Goal: Task Accomplishment & Management: Complete application form

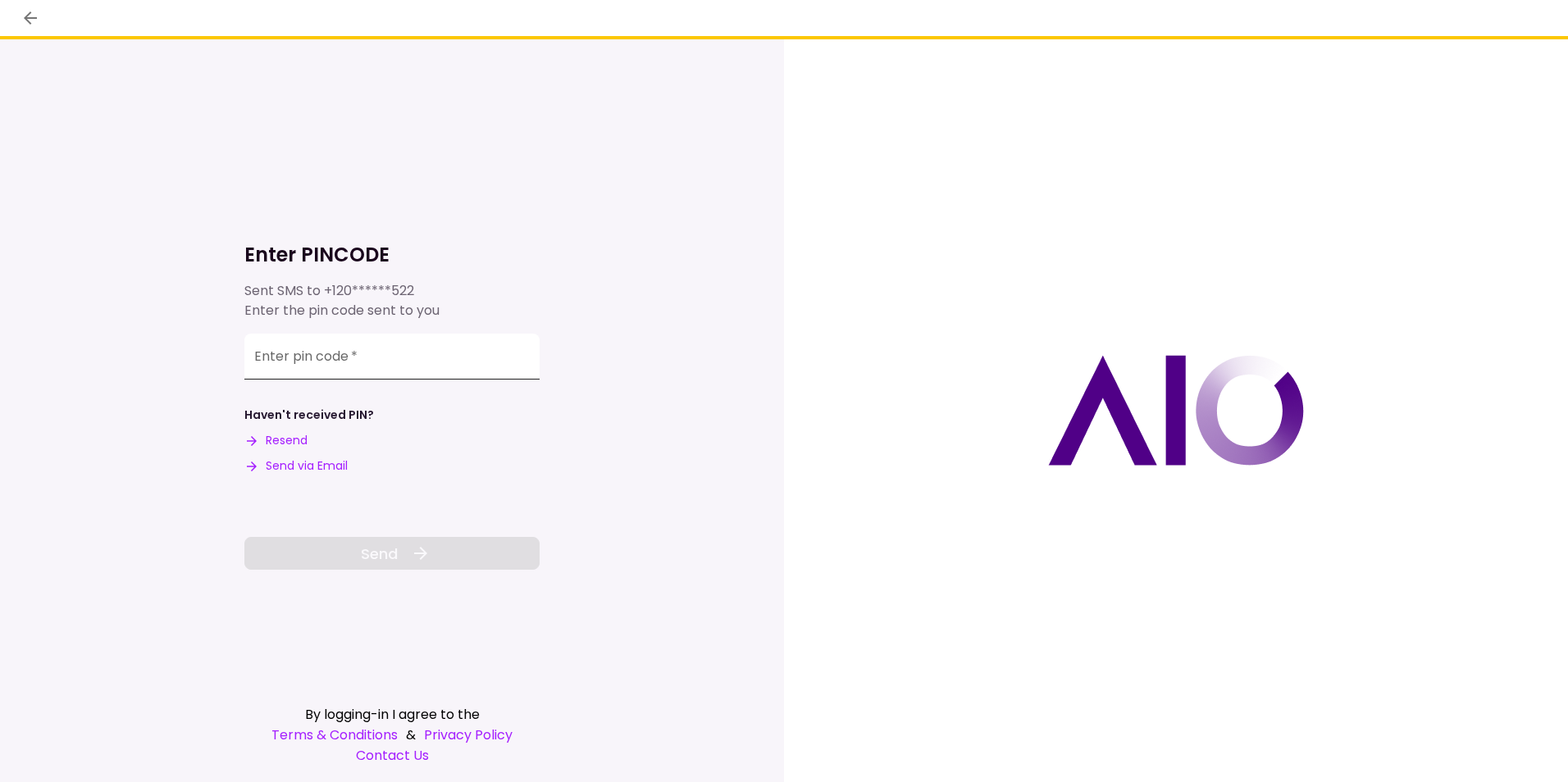
click at [314, 342] on div "Enter pin code   *" at bounding box center [392, 356] width 295 height 46
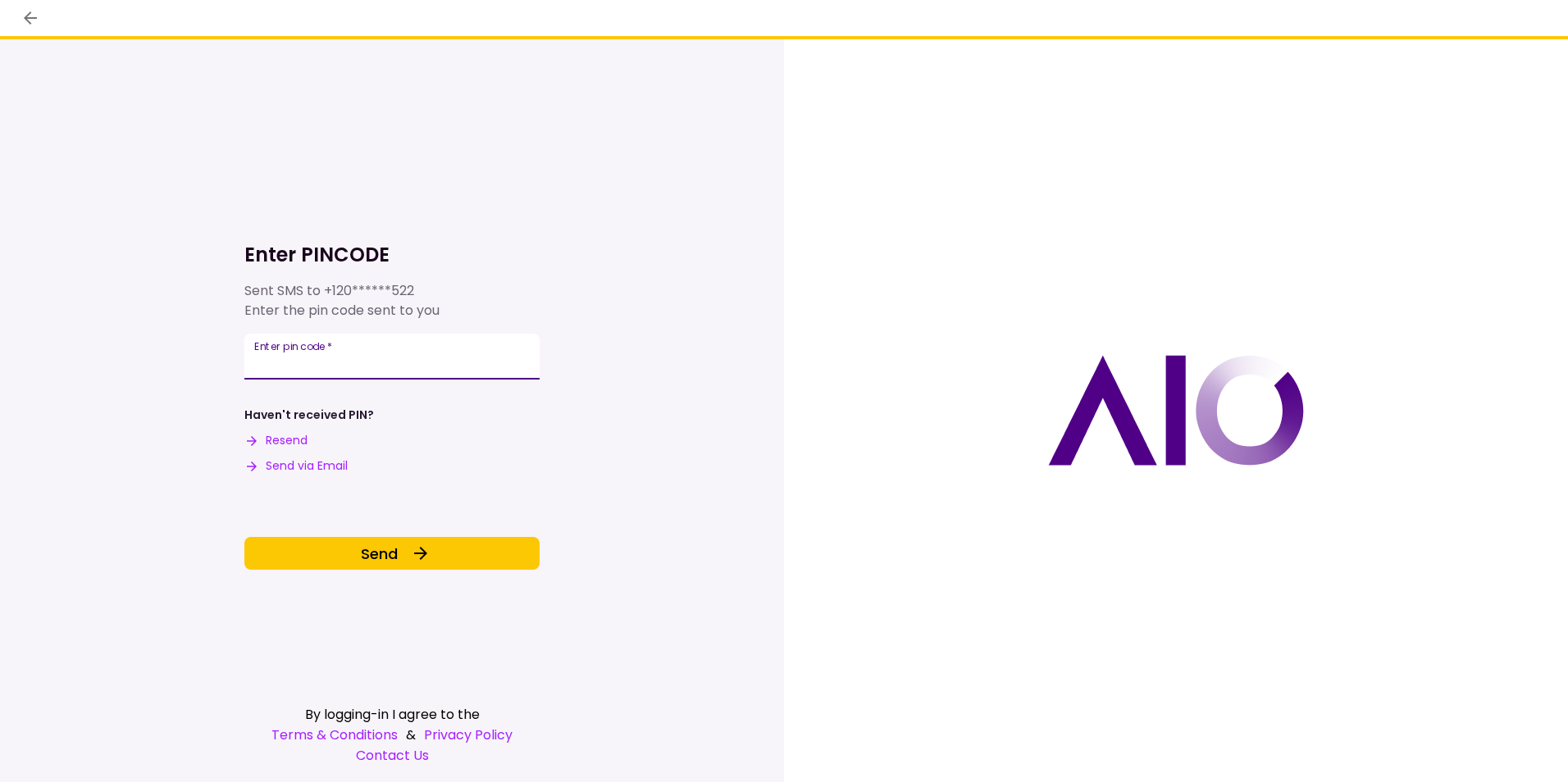
type input "******"
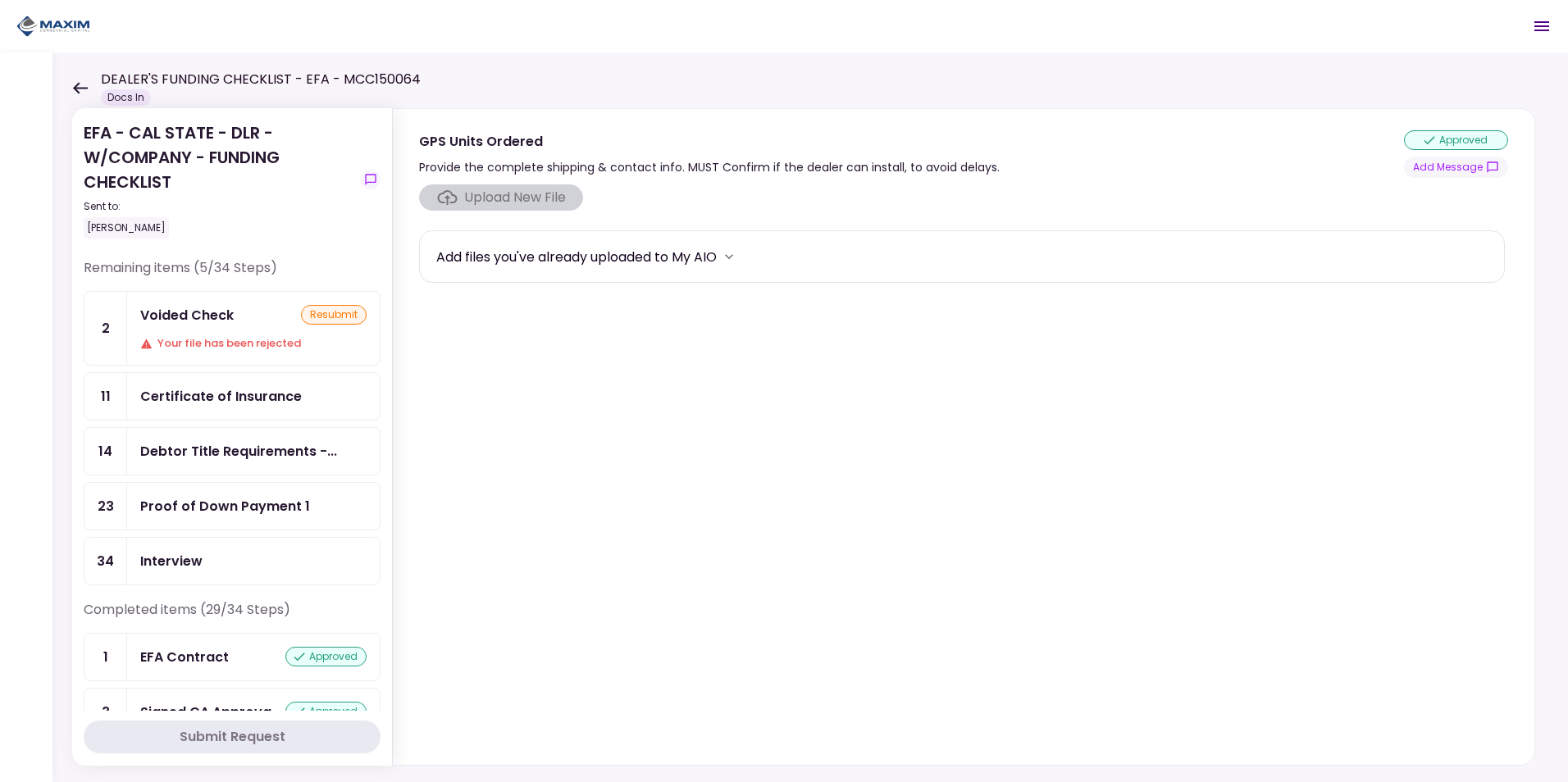
click at [330, 319] on div "resubmit" at bounding box center [334, 314] width 65 height 20
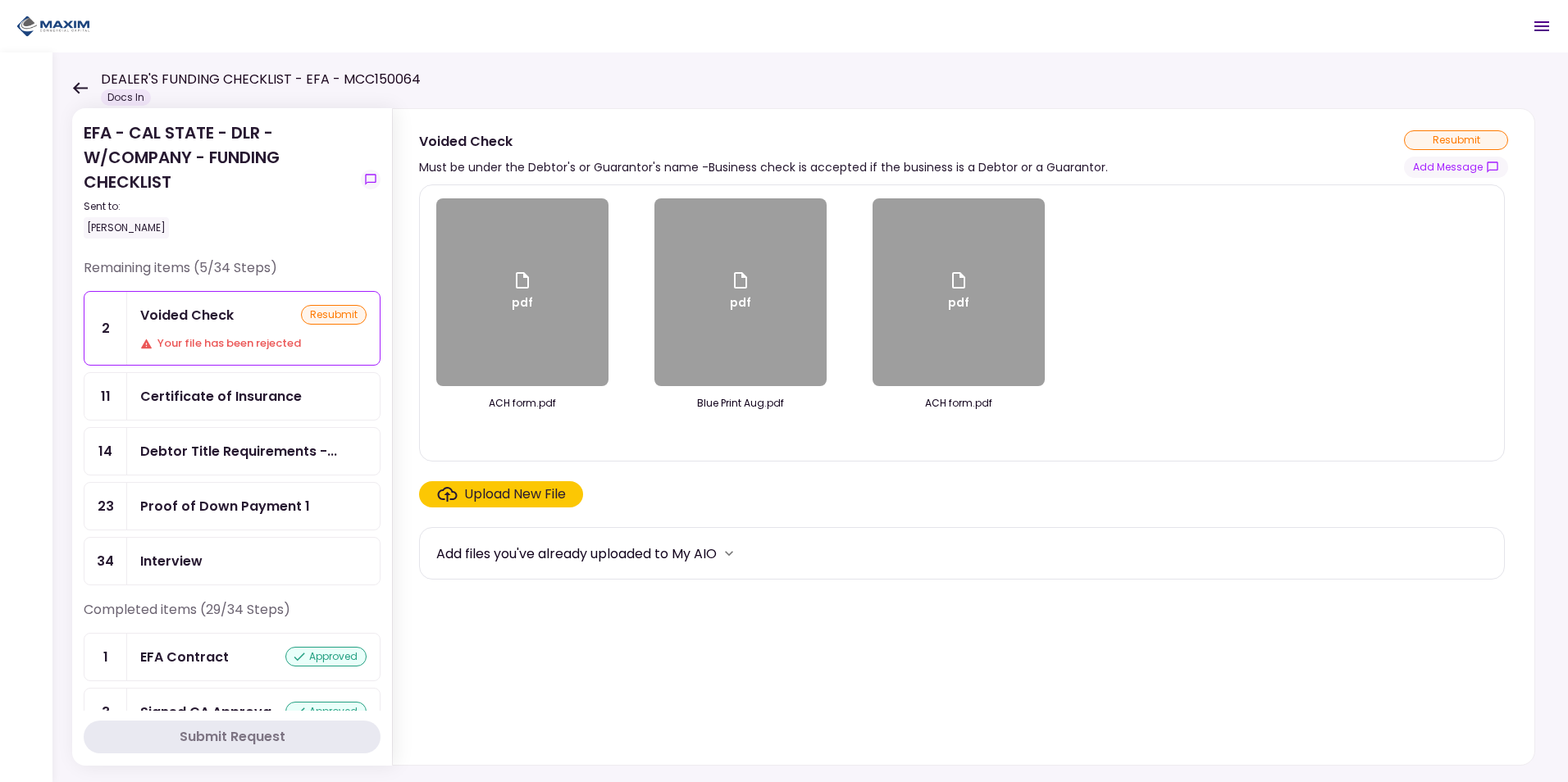
click at [495, 492] on div "Upload New File" at bounding box center [515, 494] width 102 height 20
click at [0, 0] on input "Upload New File" at bounding box center [0, 0] width 0 height 0
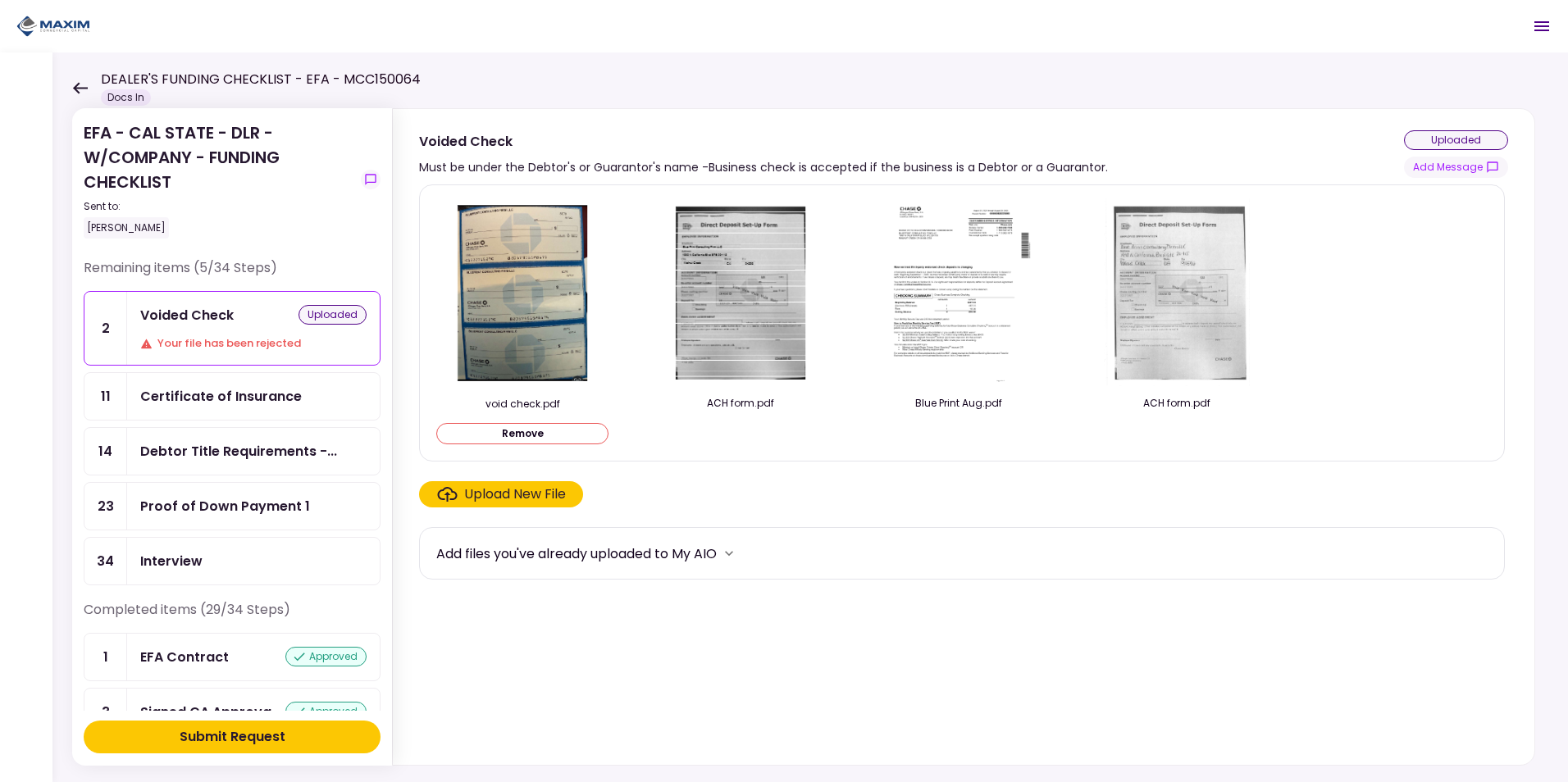
click at [321, 737] on button "Submit Request" at bounding box center [232, 738] width 297 height 33
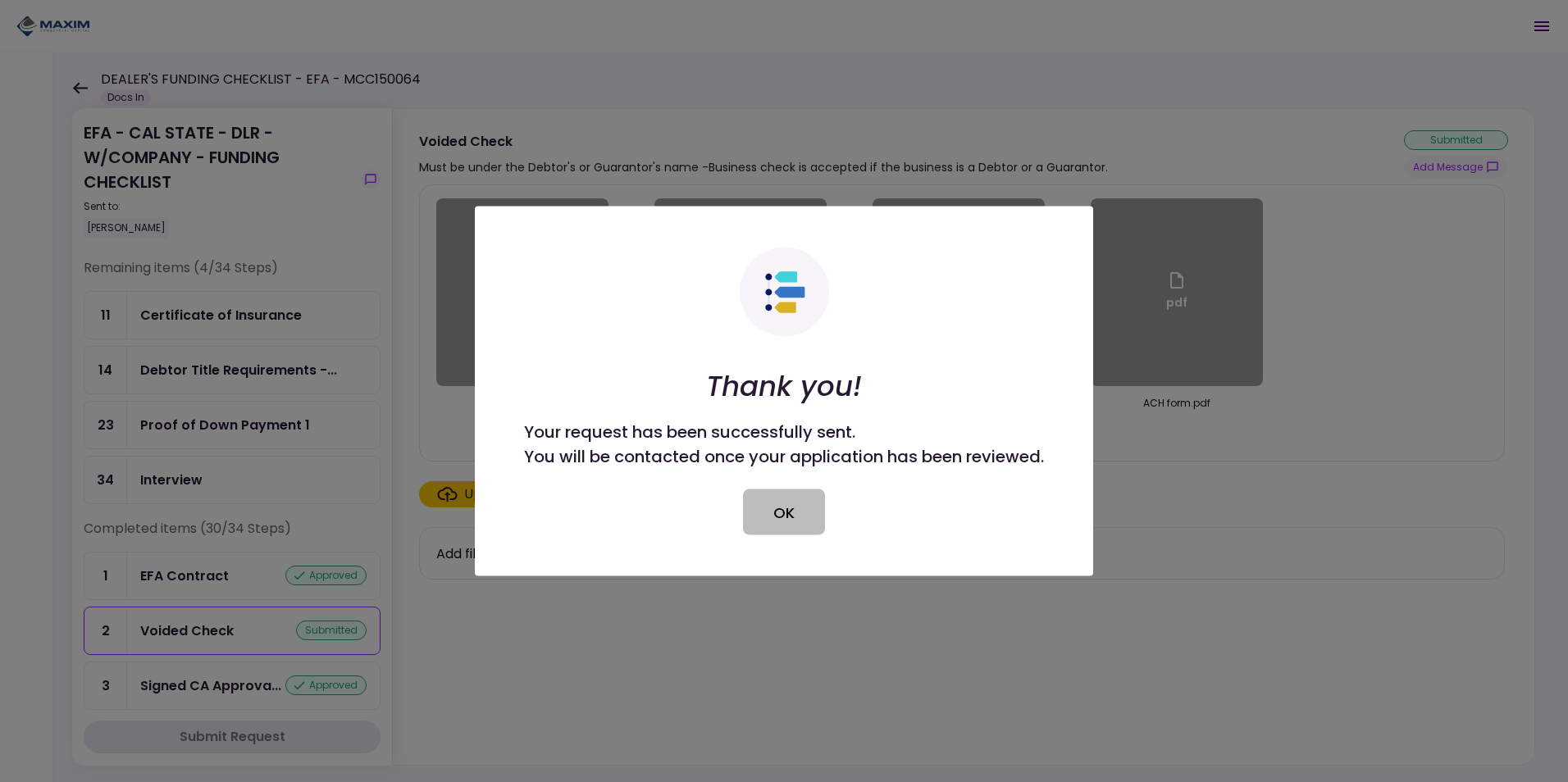
click at [801, 517] on button "OK" at bounding box center [784, 512] width 82 height 46
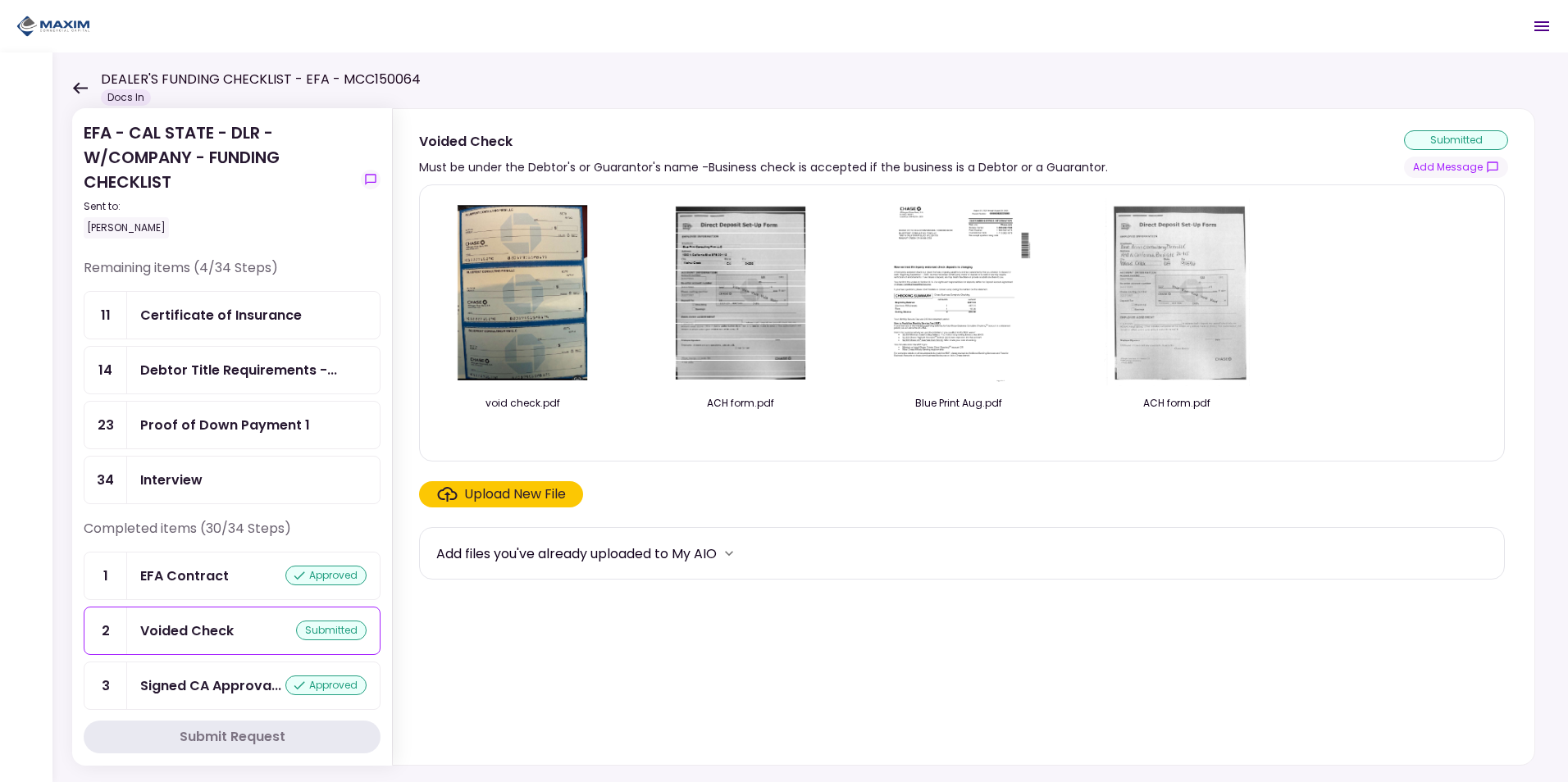
click at [916, 315] on img at bounding box center [959, 293] width 146 height 188
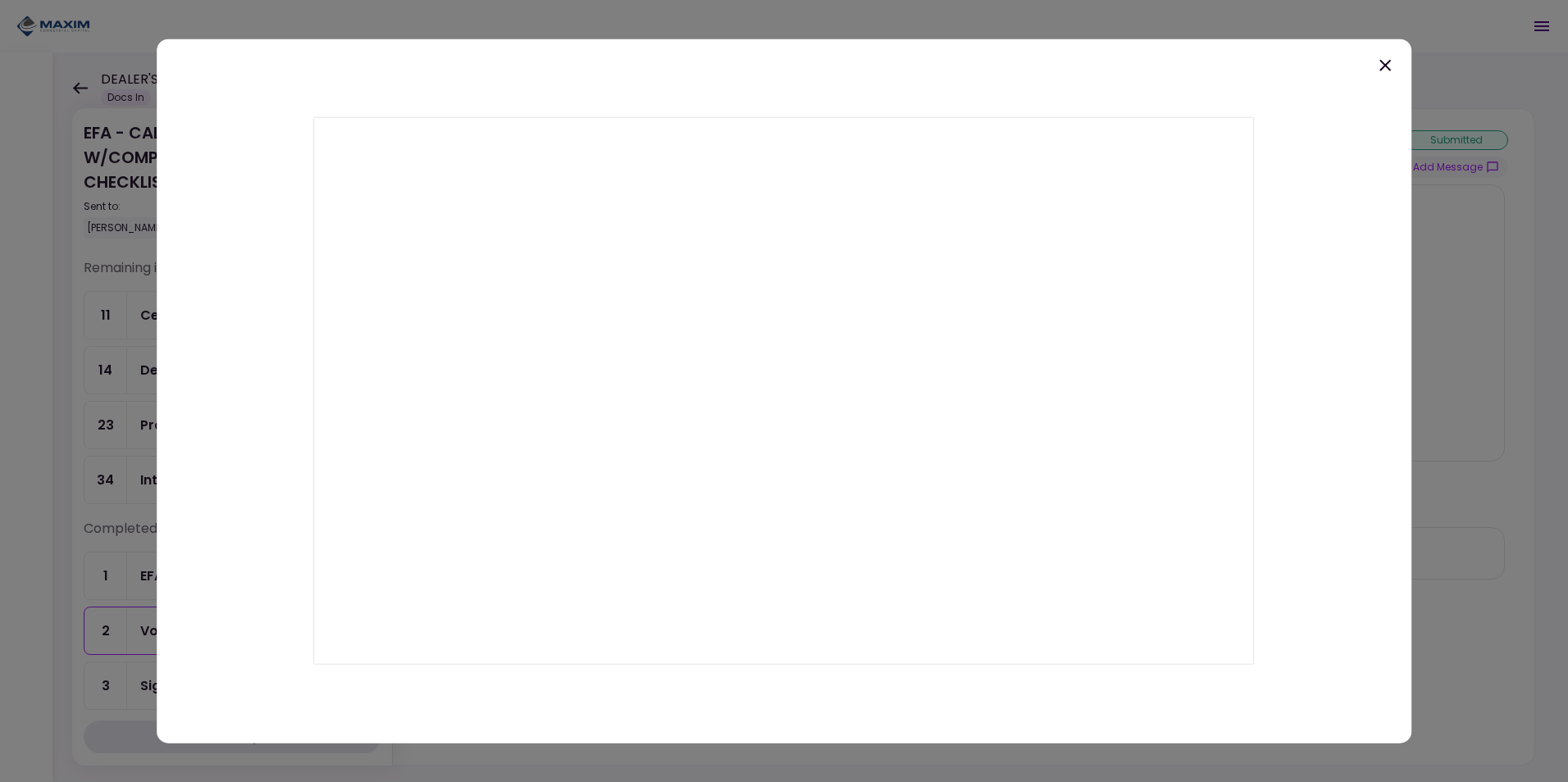
click at [1387, 67] on icon at bounding box center [1385, 65] width 11 height 11
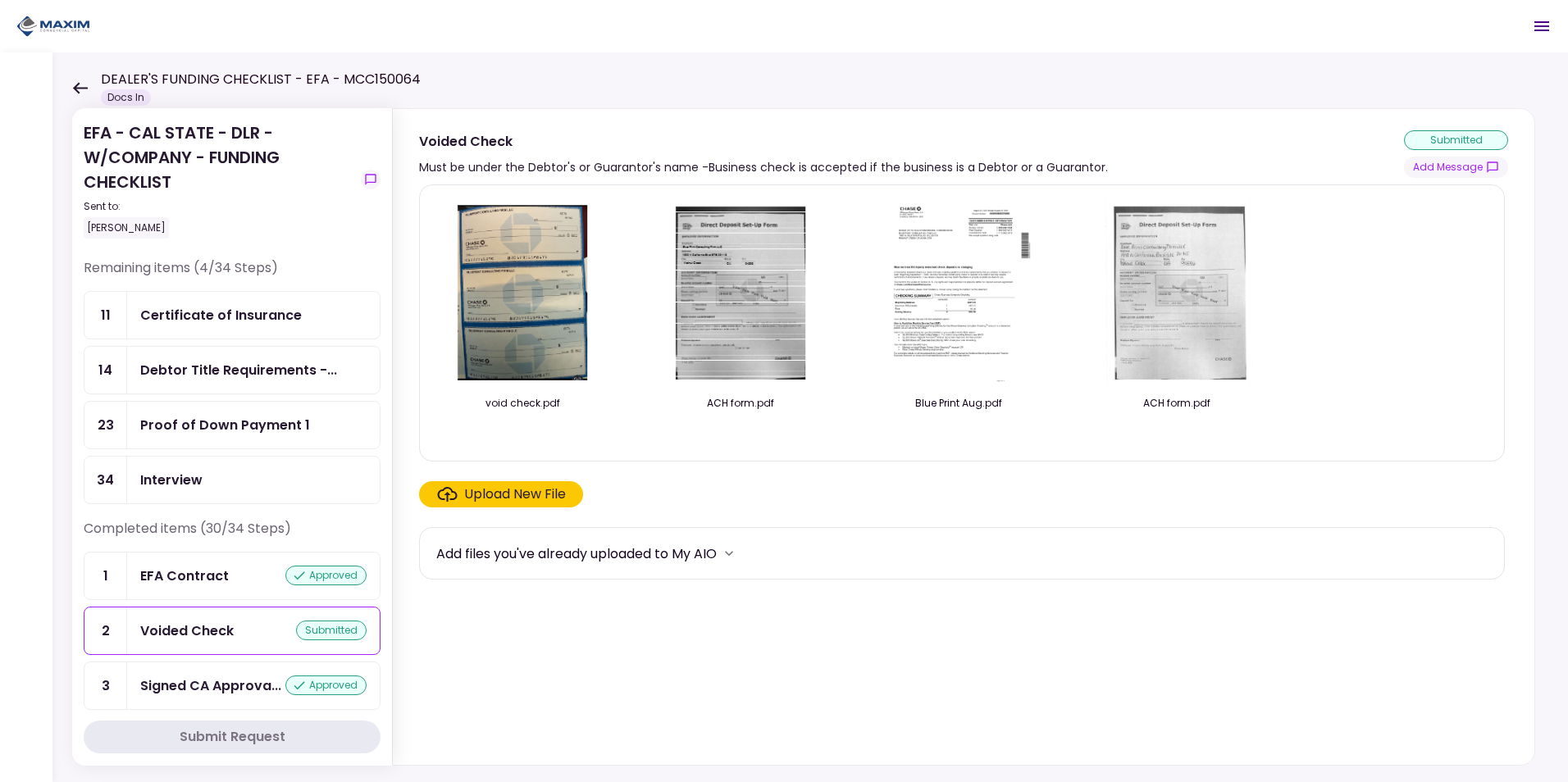
click at [531, 295] on img at bounding box center [523, 293] width 146 height 188
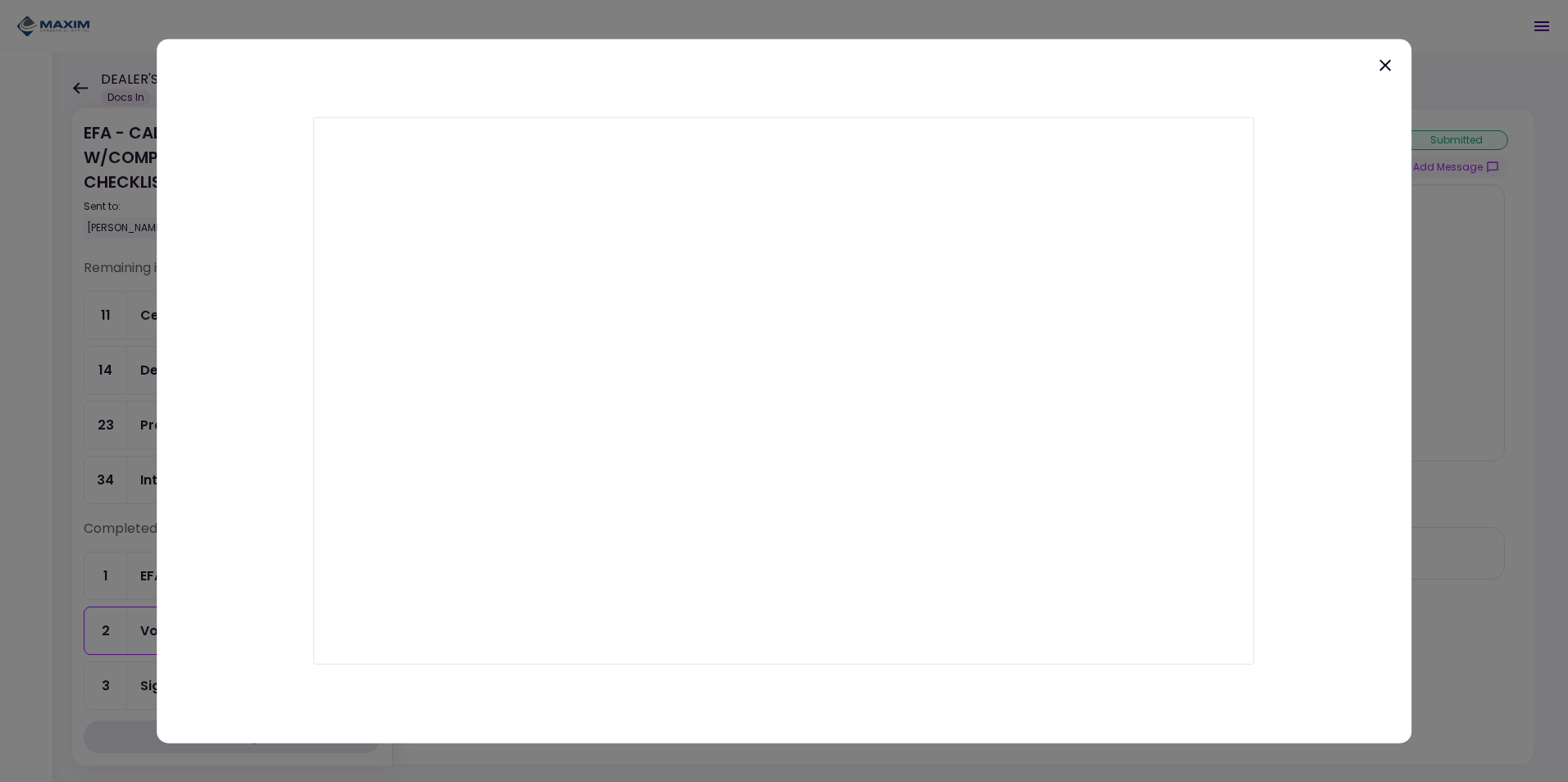
click at [1390, 64] on icon at bounding box center [1385, 65] width 20 height 20
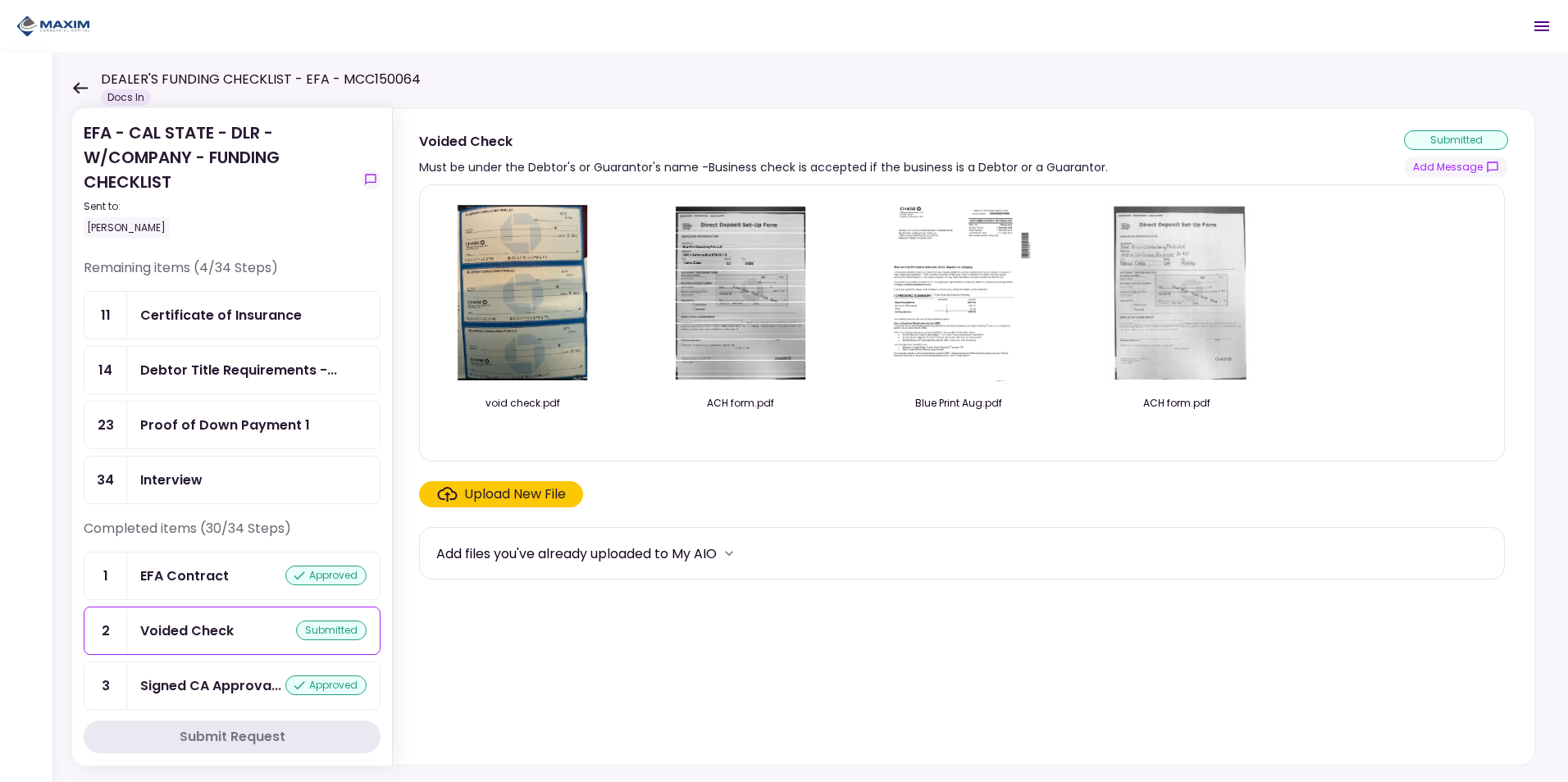
click at [1202, 284] on img at bounding box center [1177, 293] width 146 height 188
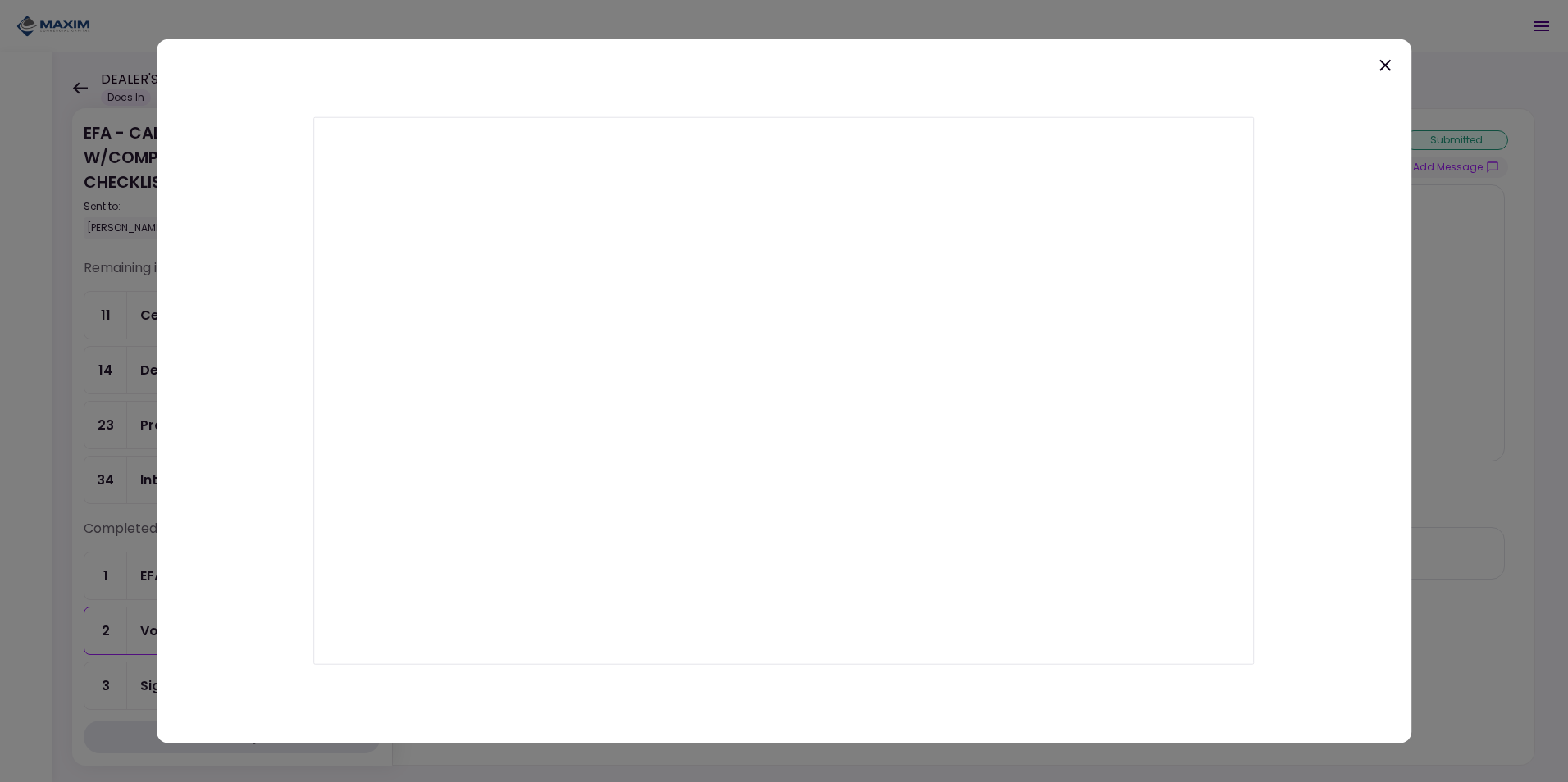
click at [1387, 71] on icon at bounding box center [1385, 65] width 20 height 20
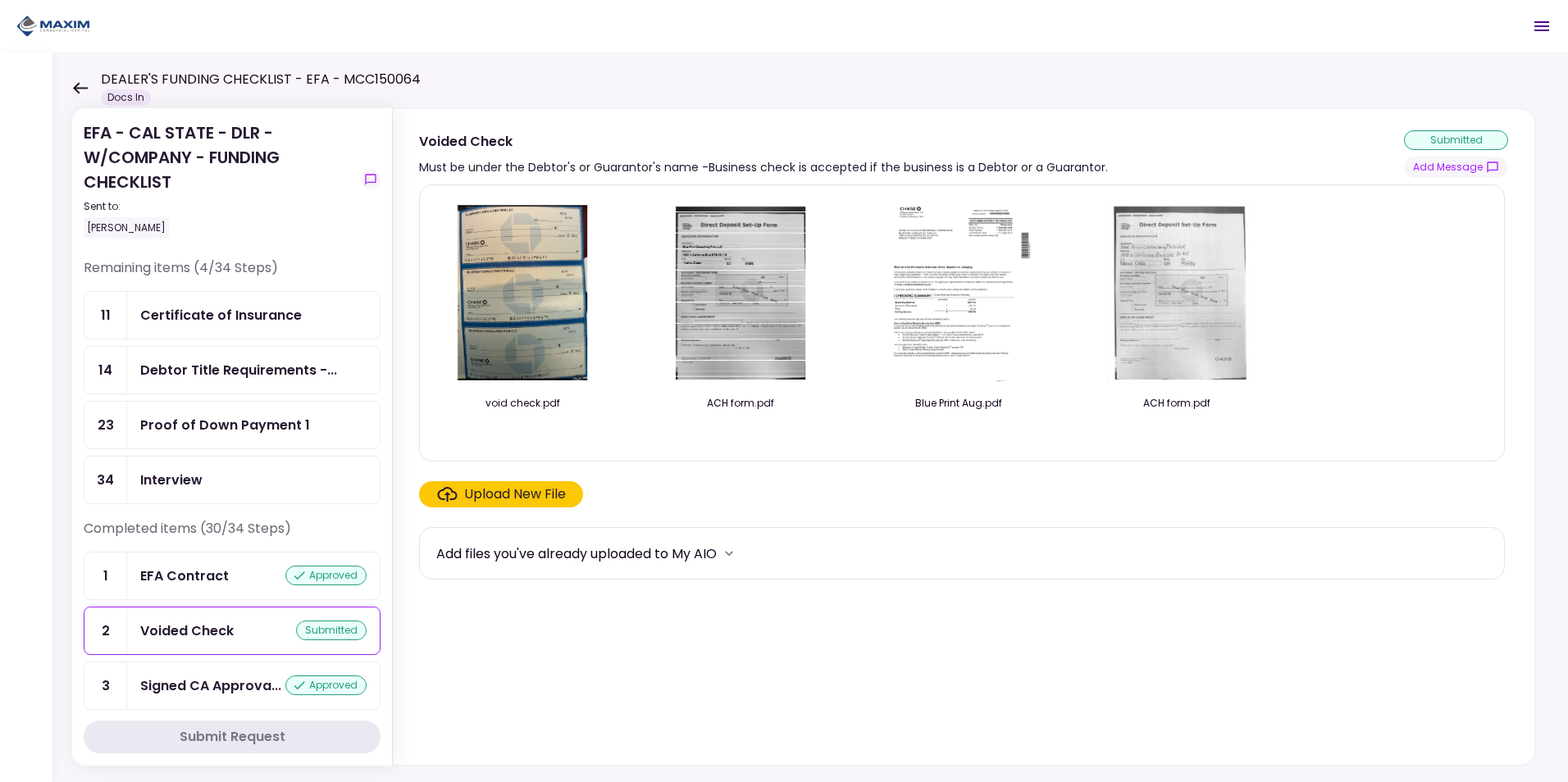
drag, startPoint x: 955, startPoint y: 287, endPoint x: 772, endPoint y: 428, distance: 231.0
click at [772, 428] on div at bounding box center [740, 433] width 172 height 22
click at [197, 320] on div "Certificate of Insurance" at bounding box center [220, 315] width 161 height 21
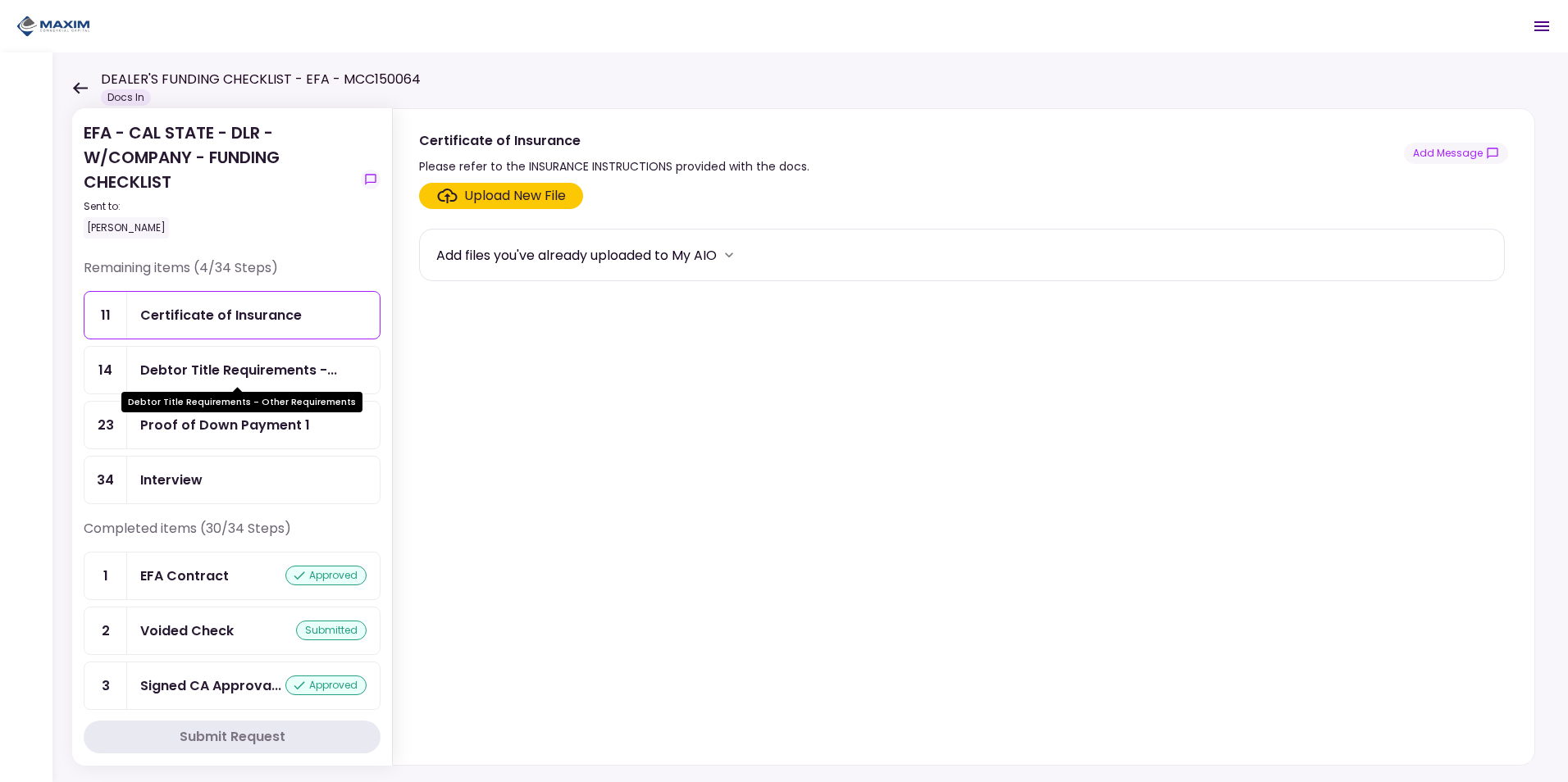
click at [234, 366] on div "Debtor Title Requirements -..." at bounding box center [239, 370] width 197 height 21
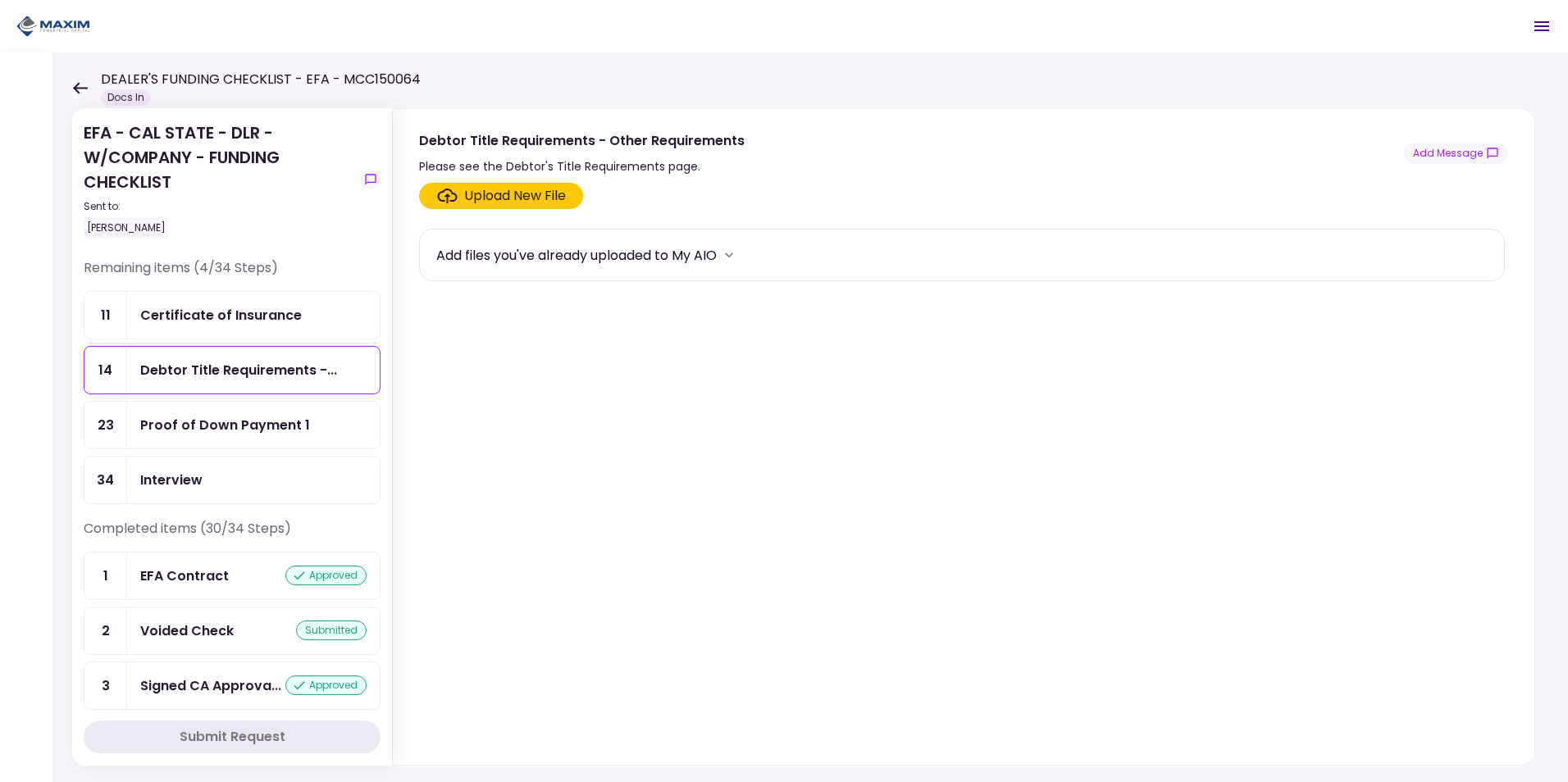
click at [210, 437] on div "Proof of Down Payment 1" at bounding box center [253, 425] width 253 height 47
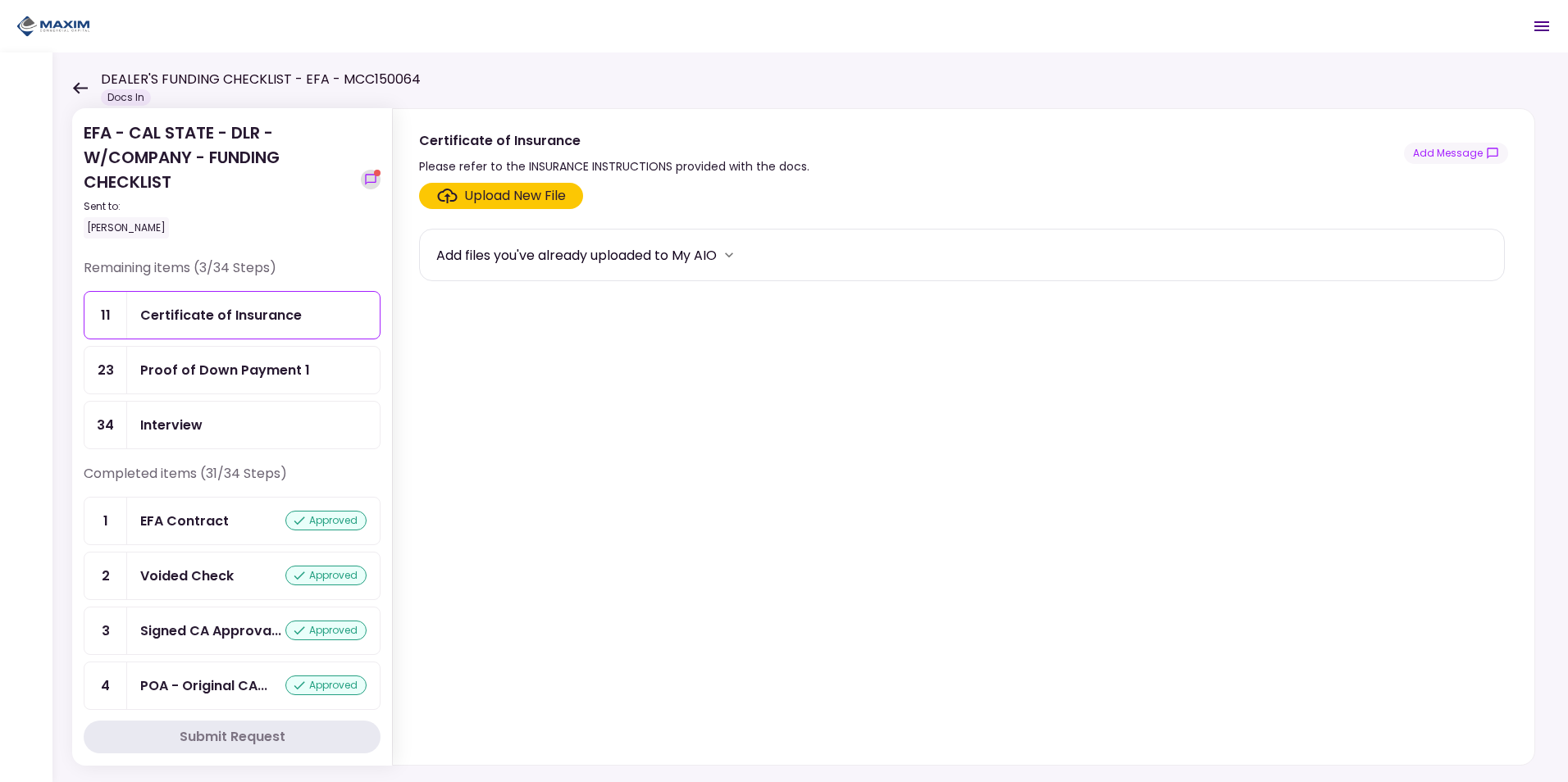
click at [372, 182] on icon "show-messages" at bounding box center [370, 179] width 10 height 10
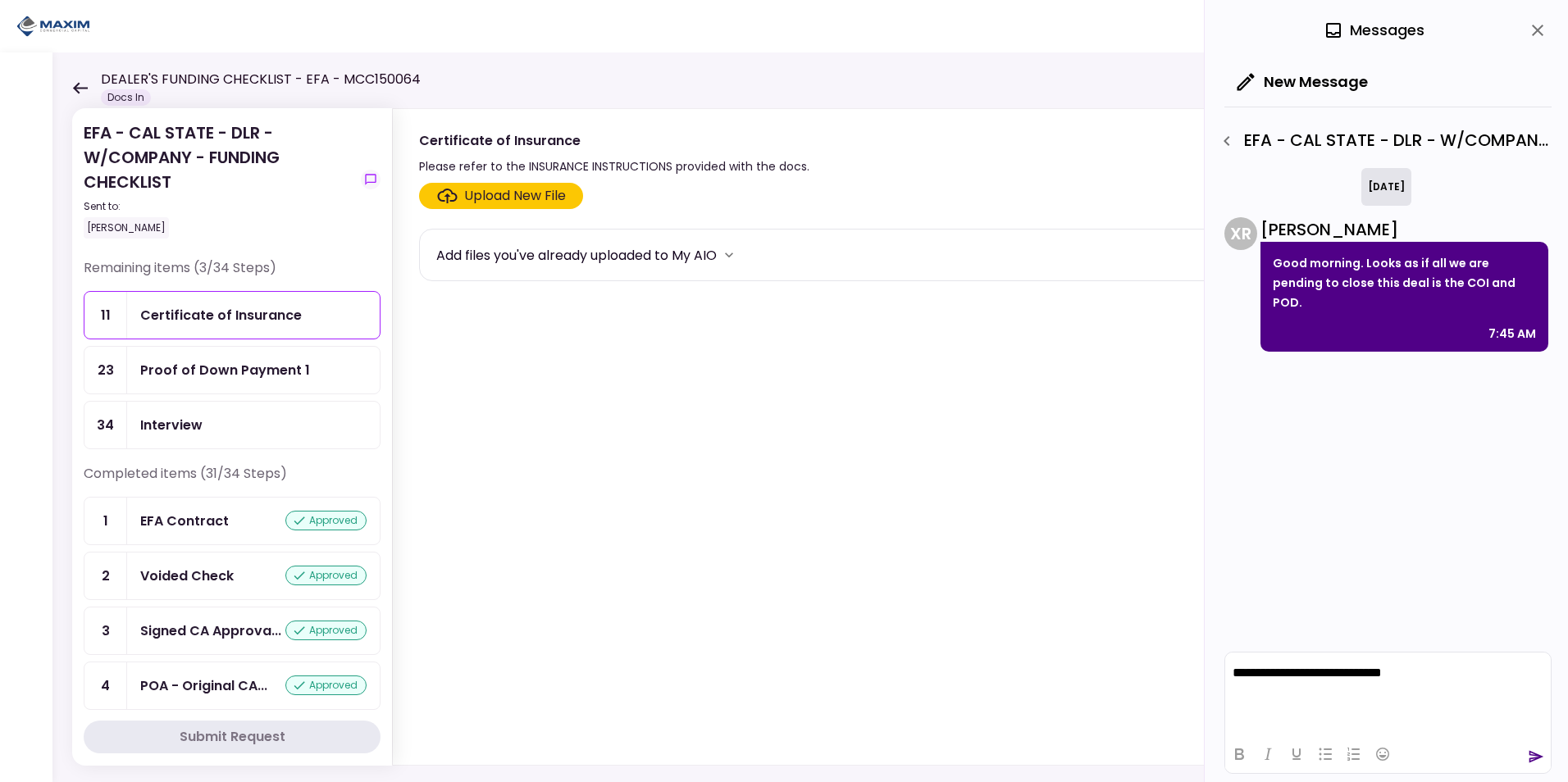
click at [1537, 758] on icon "send" at bounding box center [1537, 757] width 15 height 12
